Goal: Transaction & Acquisition: Purchase product/service

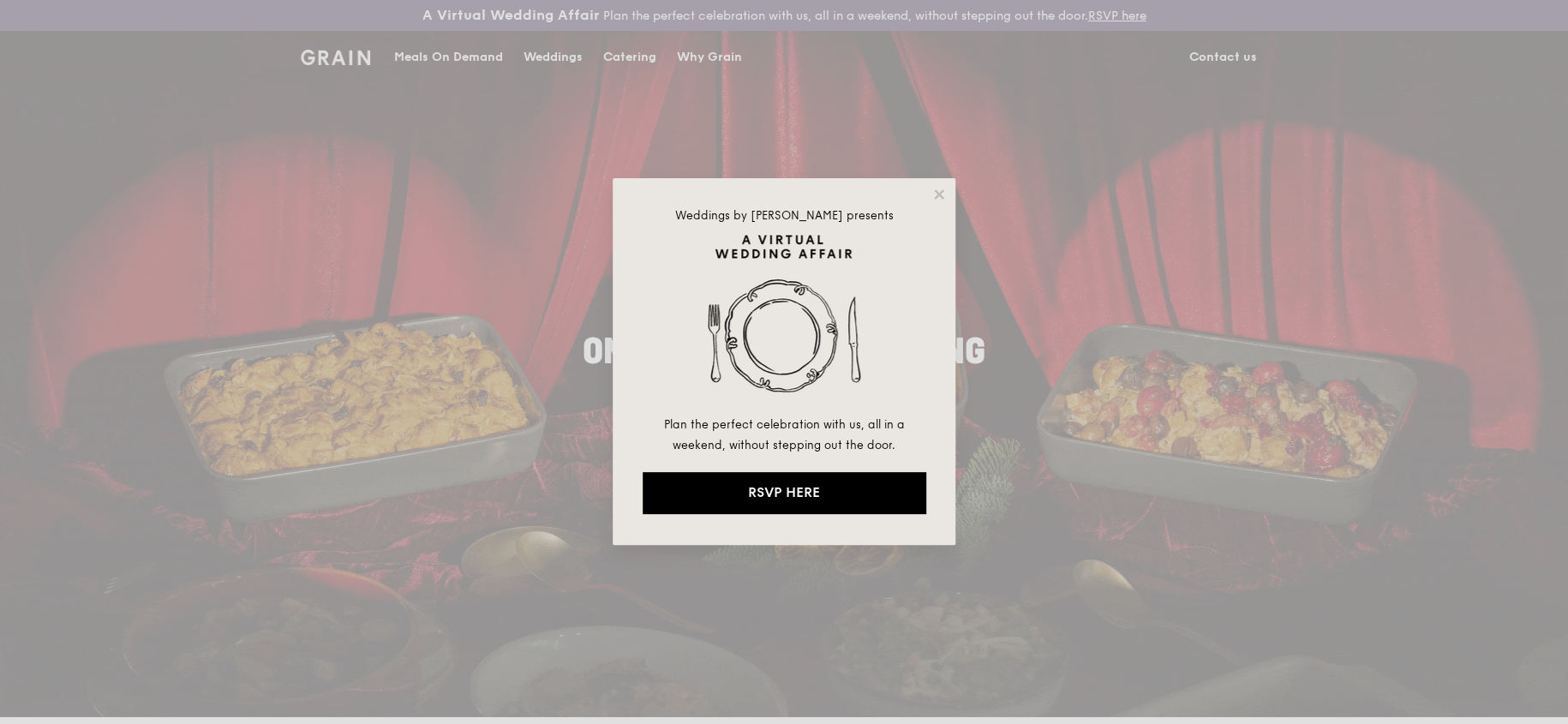
click at [445, 54] on div "Weddings by [PERSON_NAME] presents Plan the perfect celebration with us, all in…" at bounding box center [784, 362] width 1568 height 724
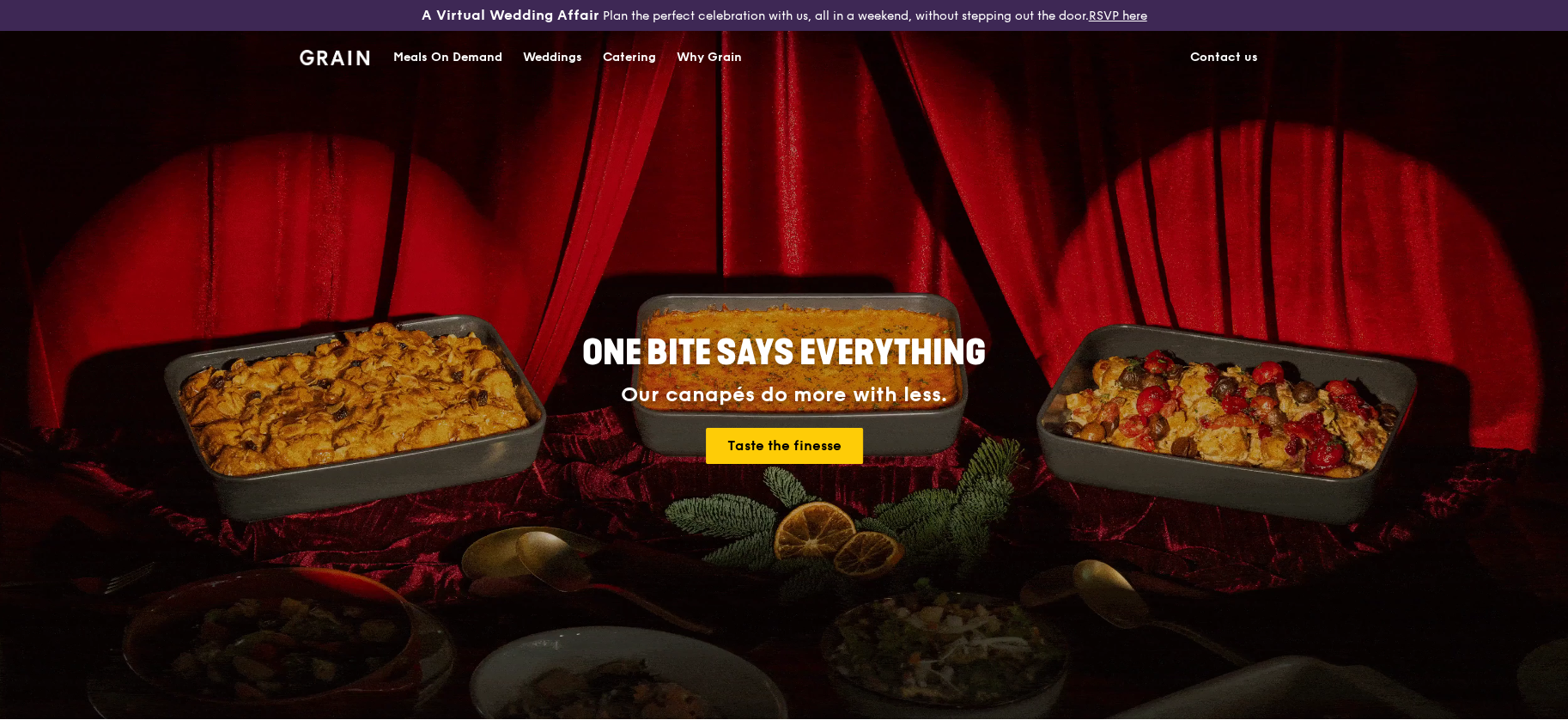
click at [465, 49] on div "Meals On Demand" at bounding box center [447, 57] width 109 height 52
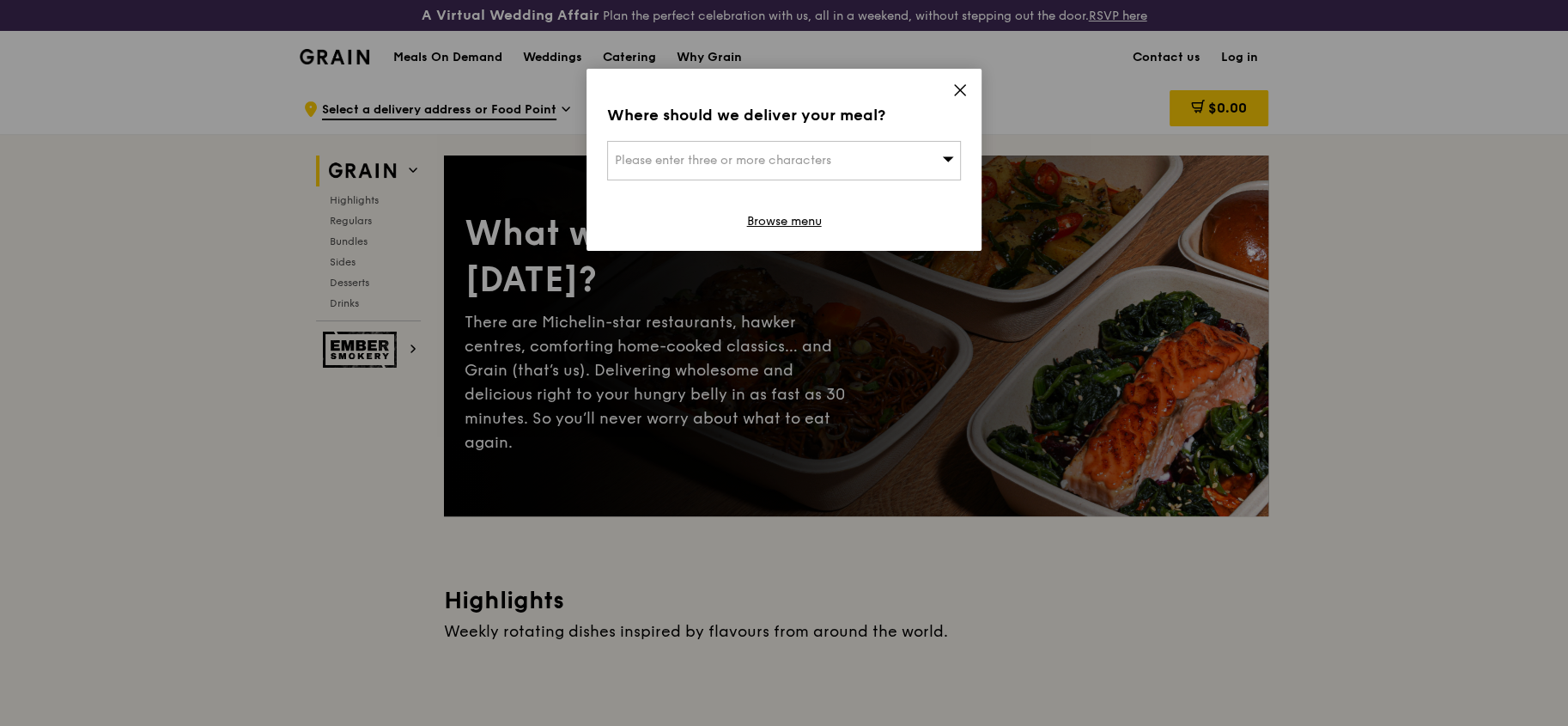
click at [962, 87] on icon at bounding box center [960, 89] width 10 height 10
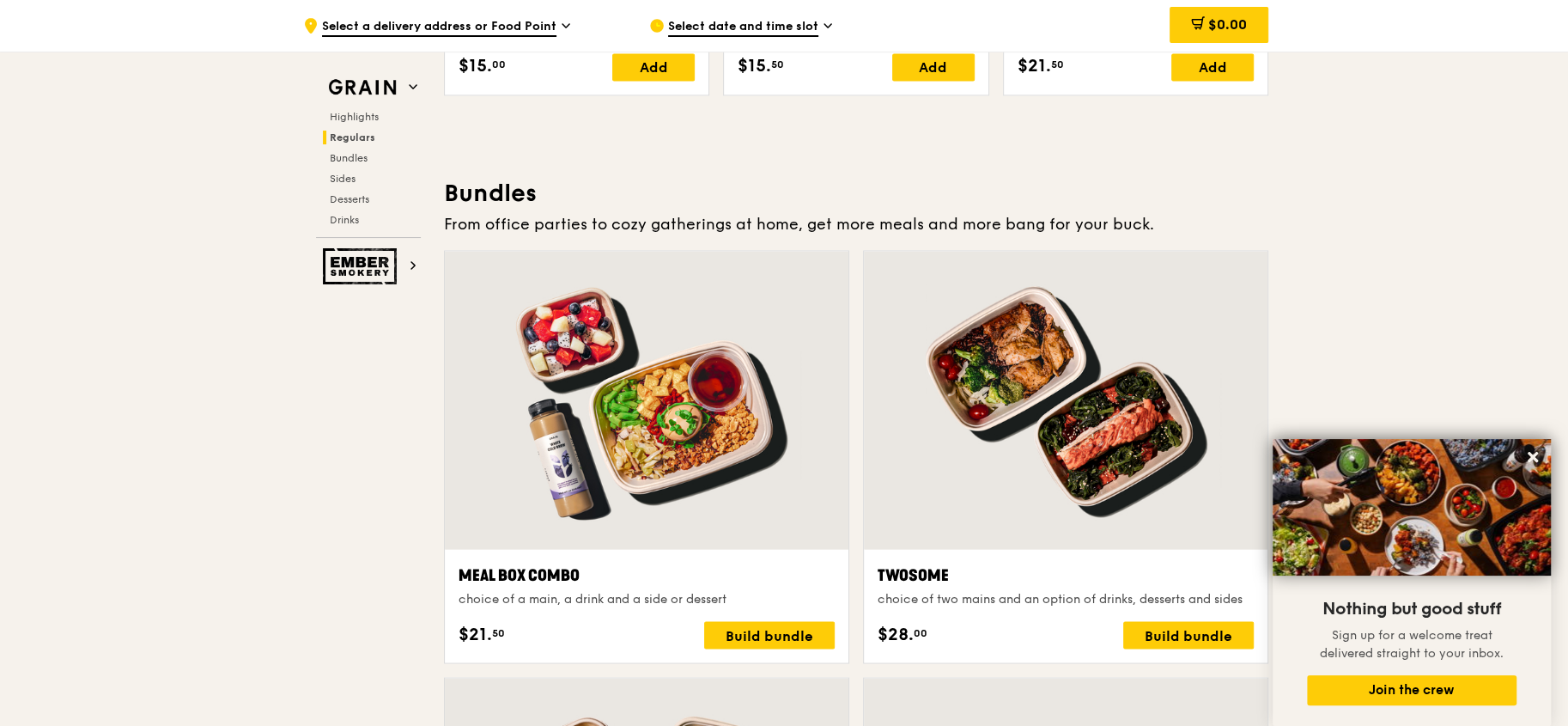
scroll to position [2405, 0]
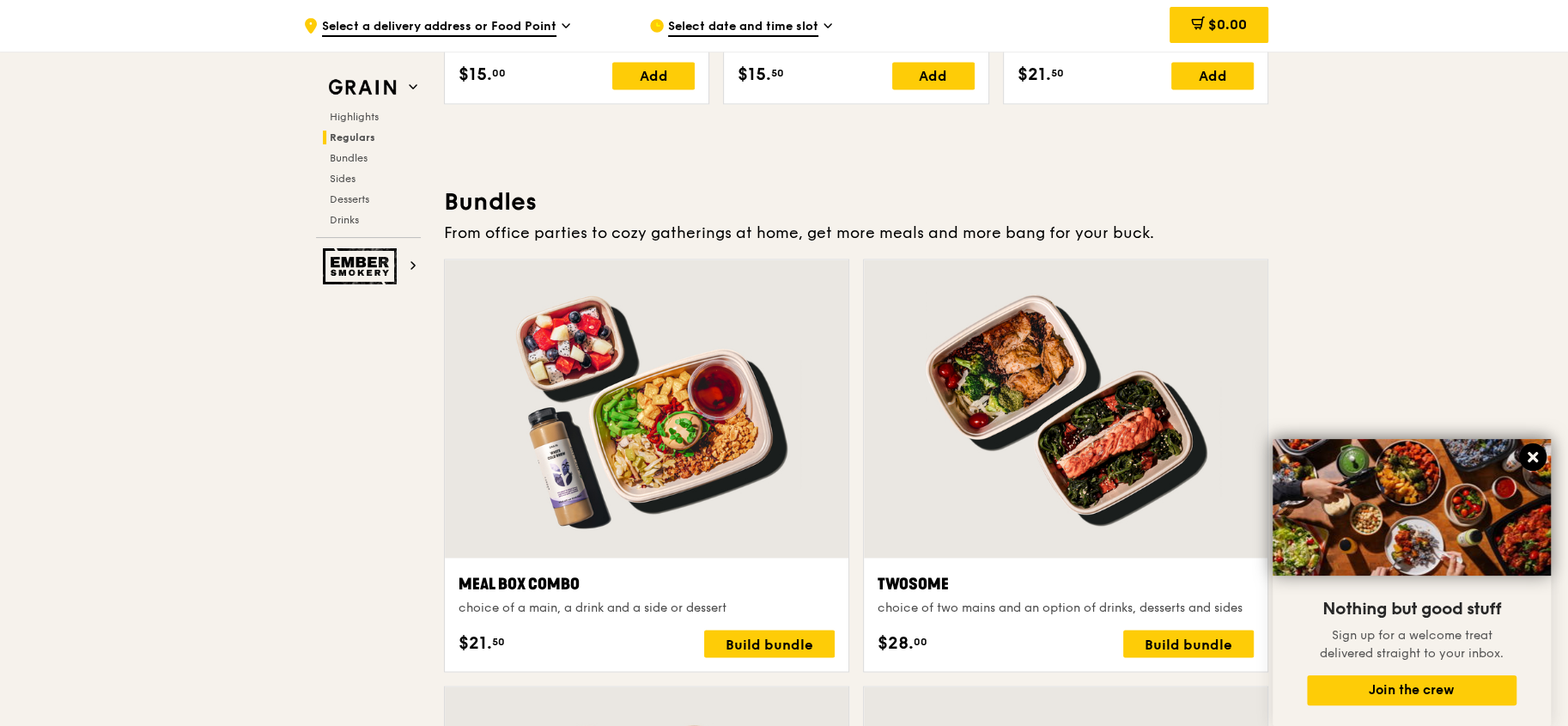
click at [1047, 430] on icon at bounding box center [1533, 457] width 15 height 15
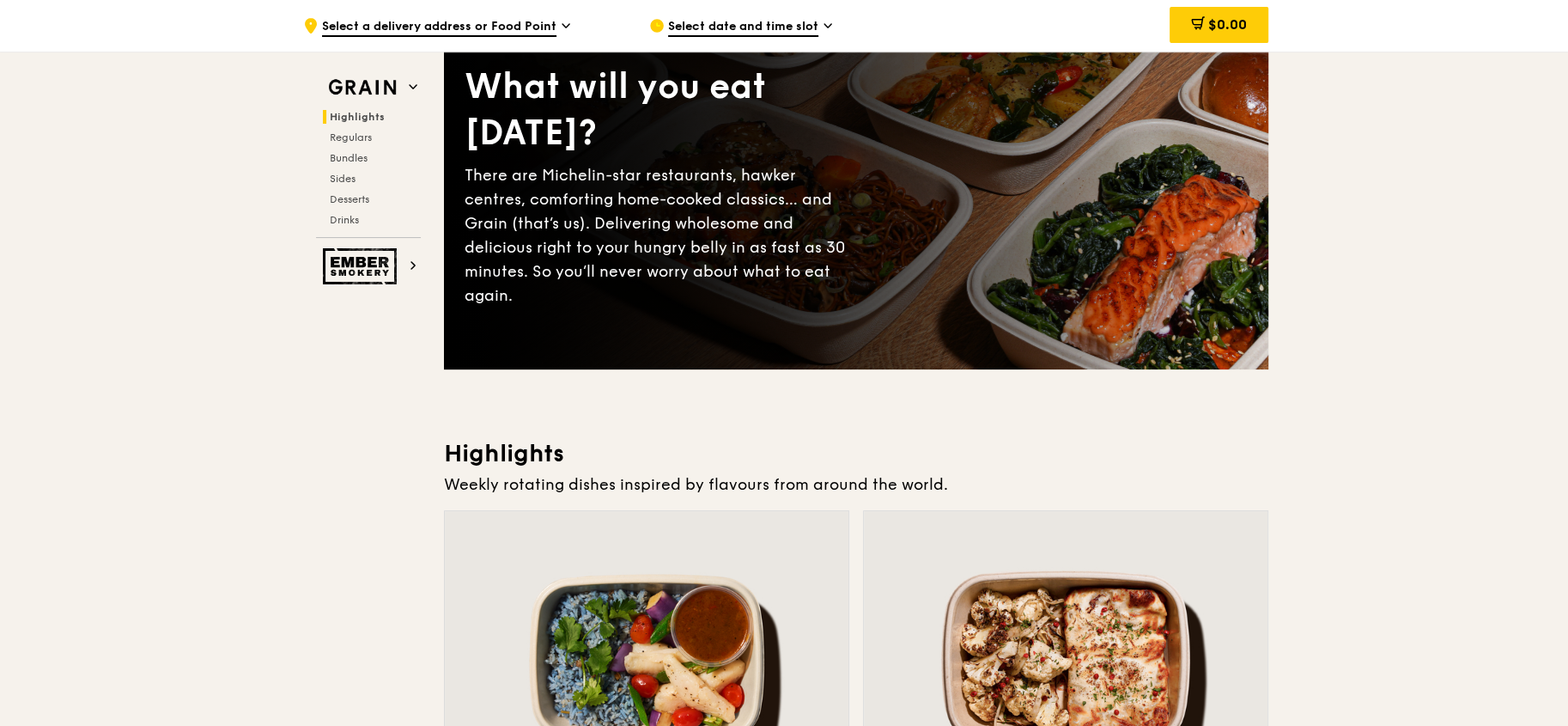
scroll to position [0, 0]
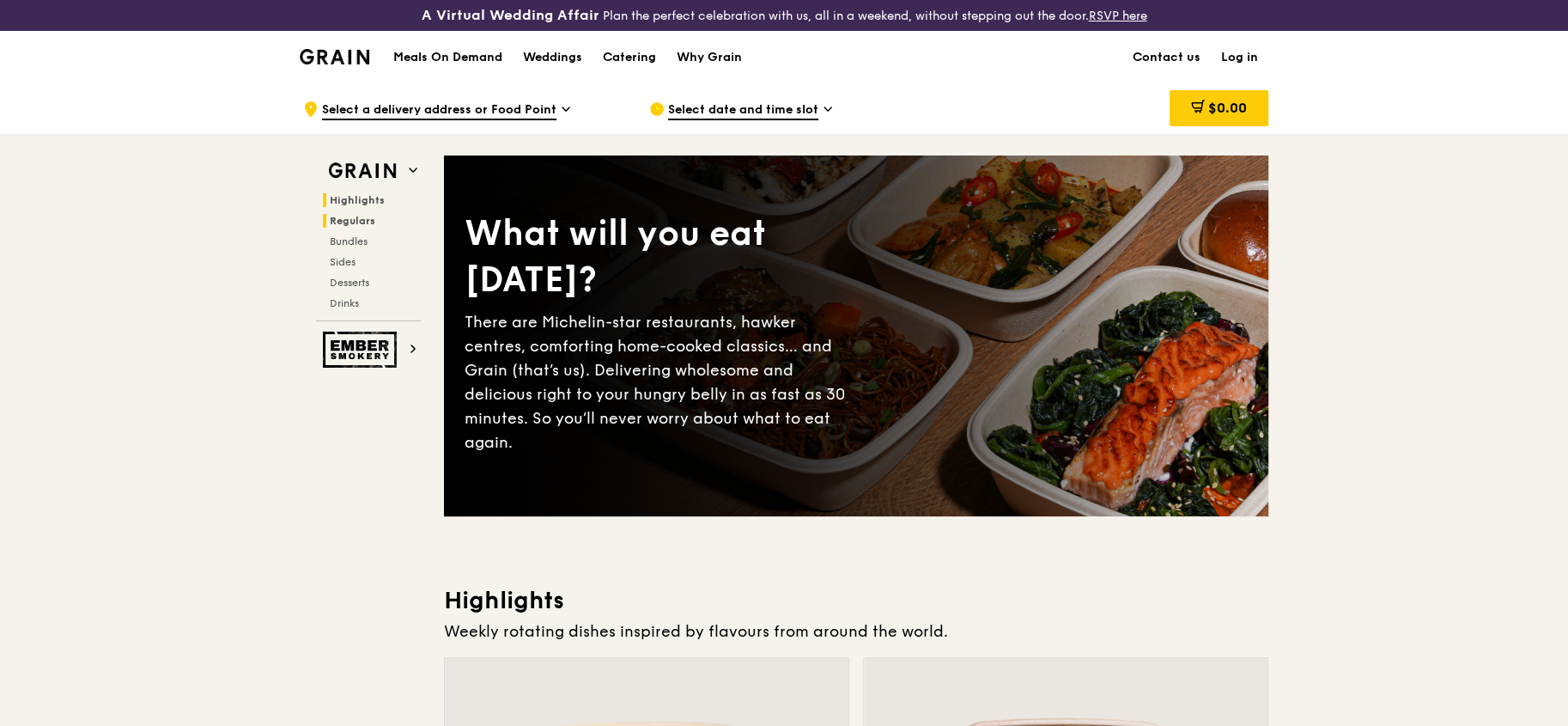
click at [353, 219] on span "Regulars" at bounding box center [353, 220] width 45 height 12
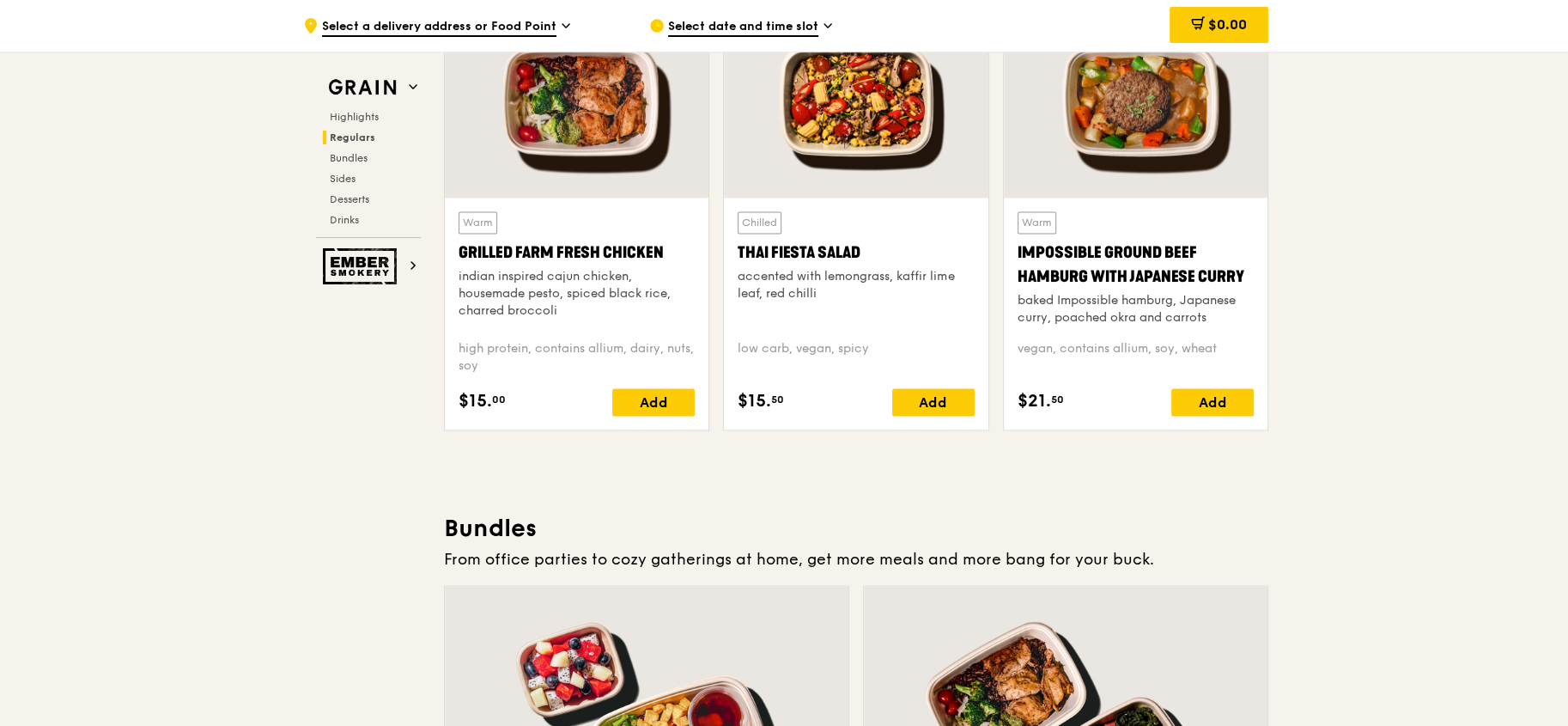
scroll to position [2123, 0]
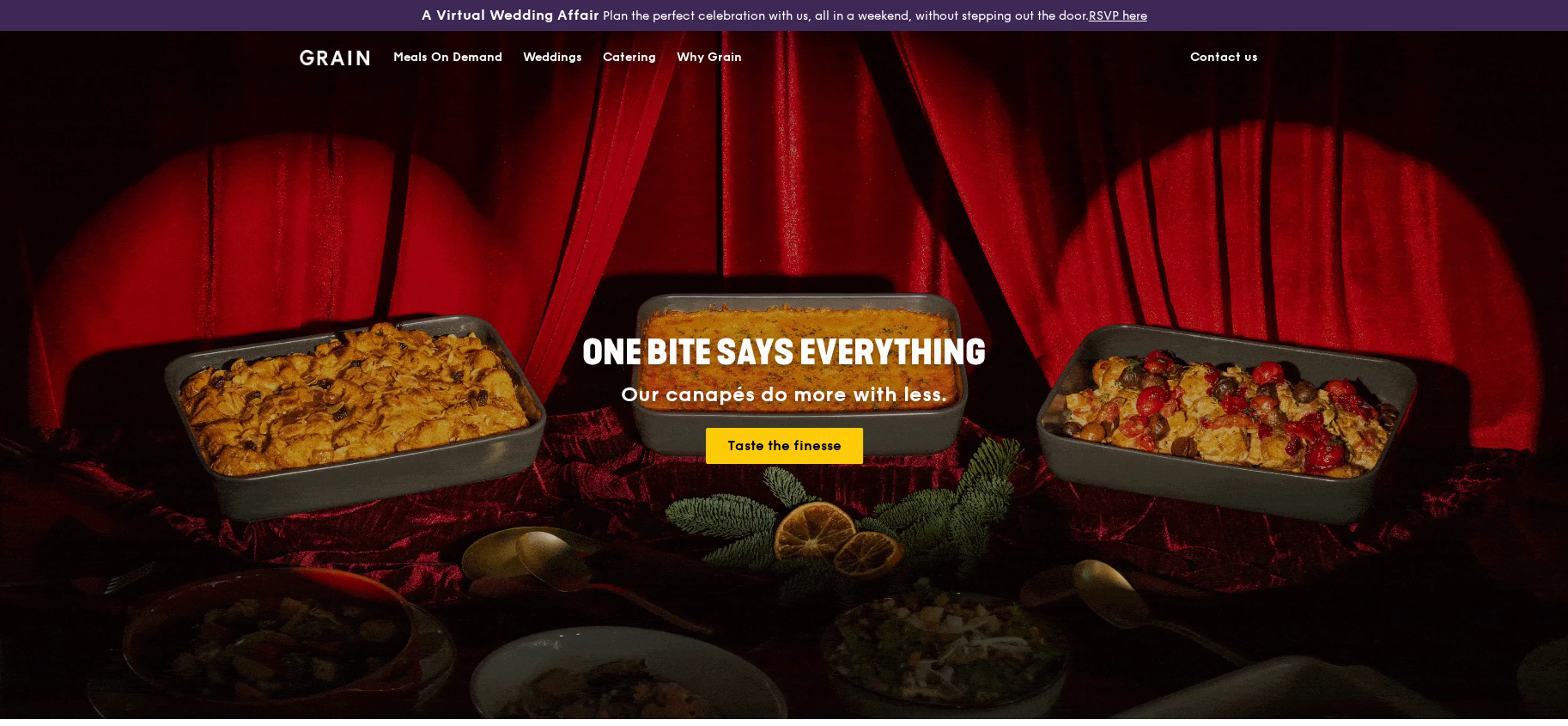
click at [454, 55] on div "Meals On Demand" at bounding box center [447, 57] width 109 height 52
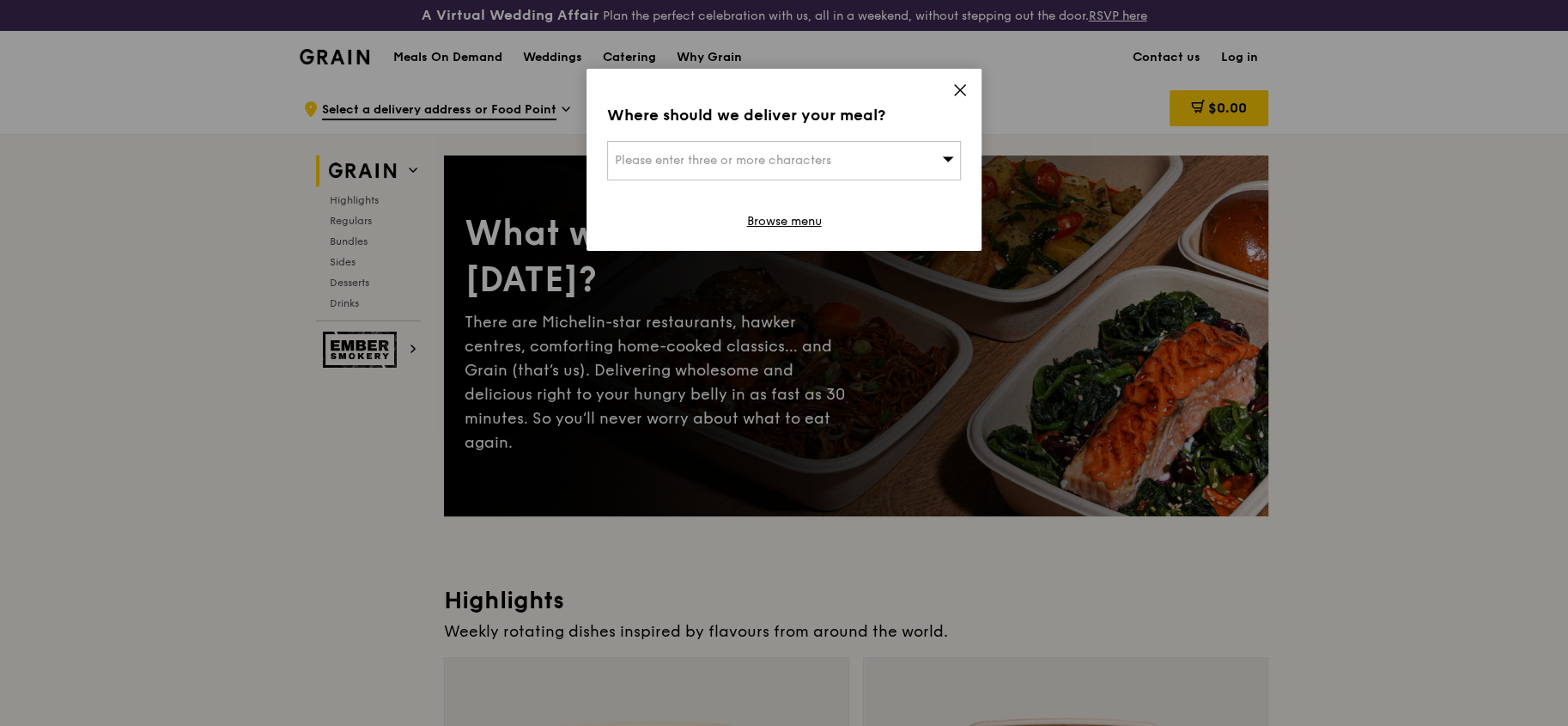
drag, startPoint x: 970, startPoint y: 87, endPoint x: 916, endPoint y: 135, distance: 72.2
click at [970, 88] on div "Where should we deliver your meal? Please enter three or more characters Browse…" at bounding box center [784, 160] width 395 height 182
drag, startPoint x: 964, startPoint y: 88, endPoint x: 919, endPoint y: 94, distance: 45.4
click at [963, 92] on icon at bounding box center [960, 90] width 15 height 15
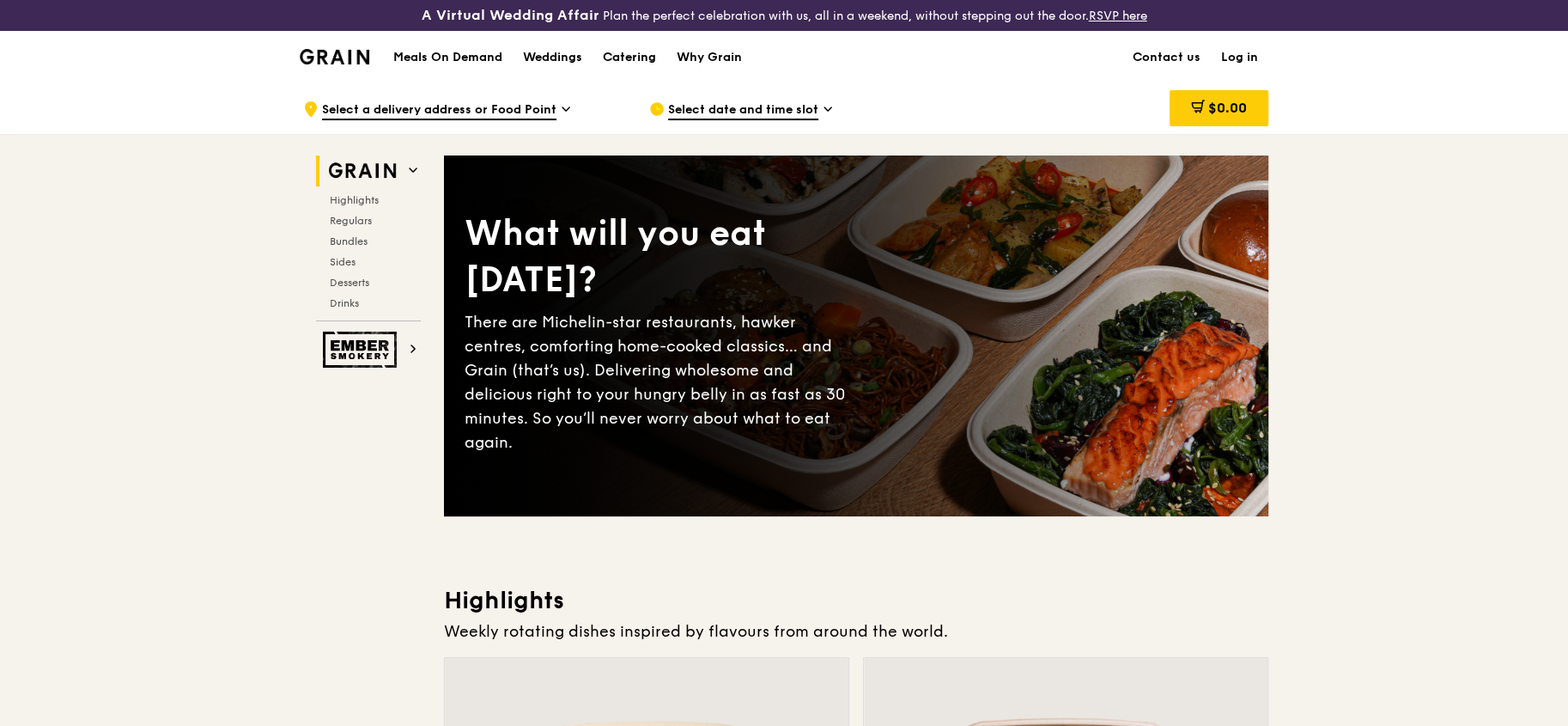
click at [635, 52] on div "Catering" at bounding box center [629, 57] width 54 height 52
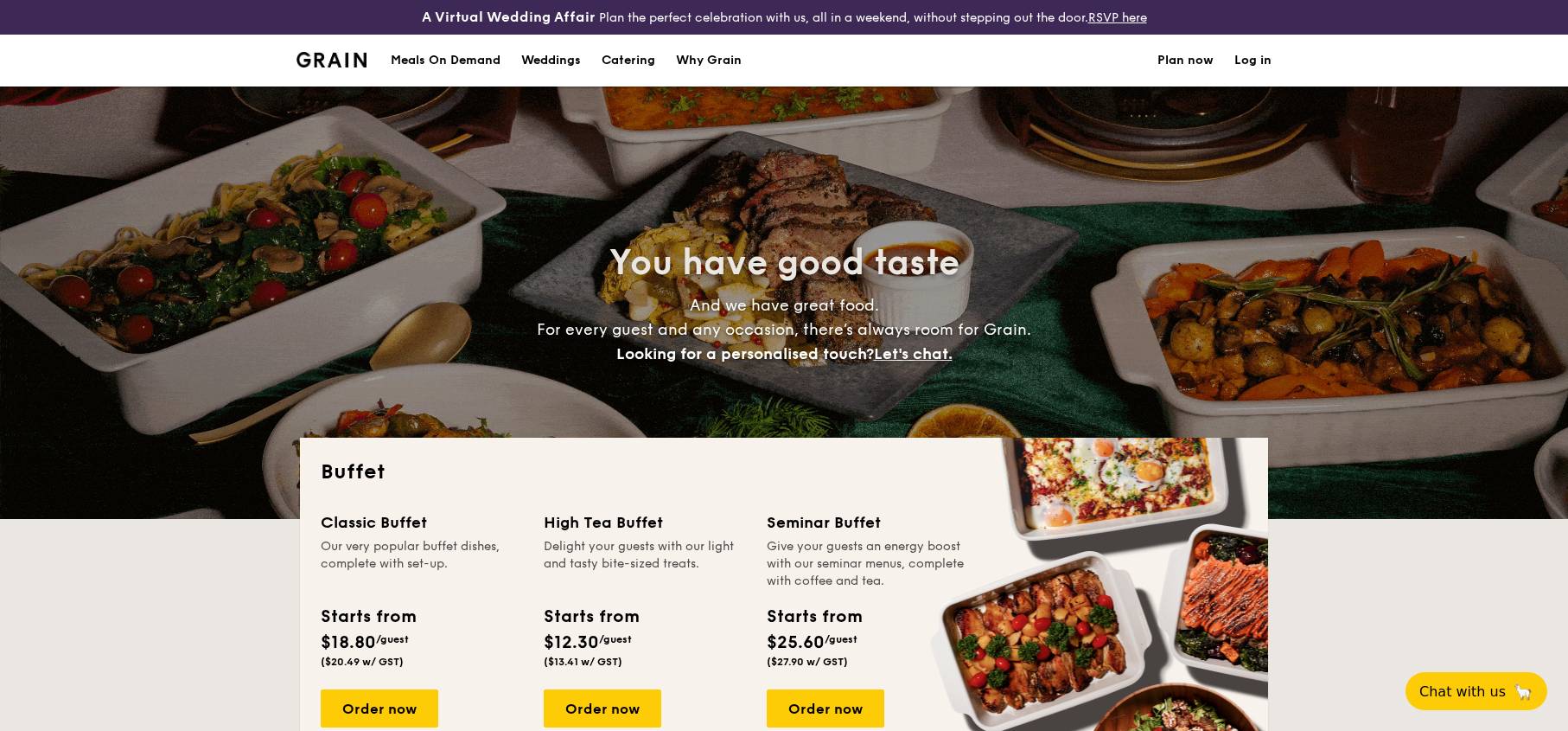
select select
